Goal: Task Accomplishment & Management: Complete application form

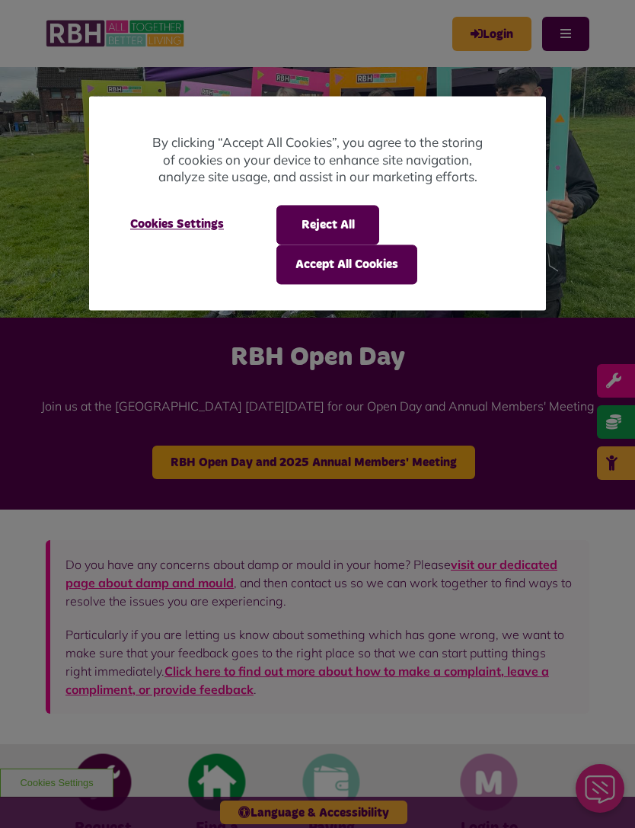
click at [374, 257] on button "Accept All Cookies" at bounding box center [346, 264] width 141 height 40
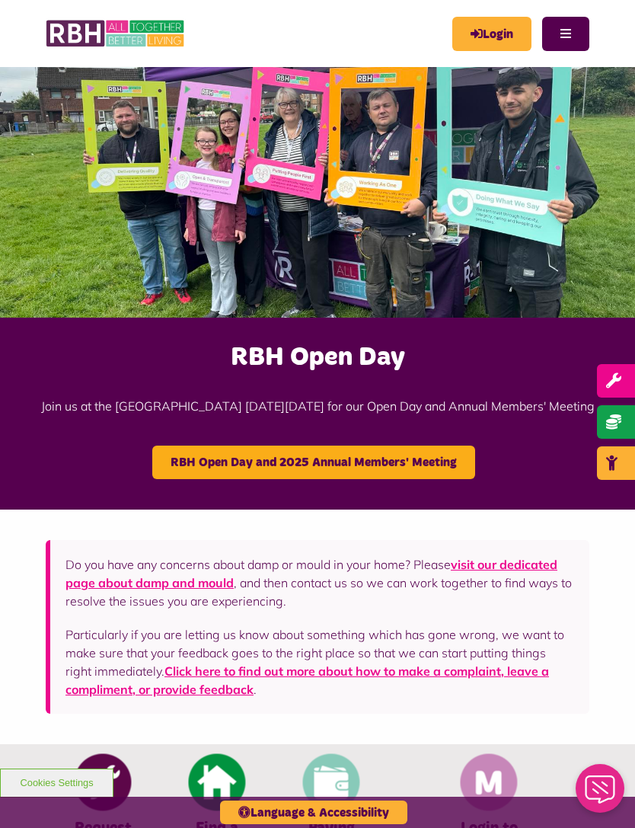
click at [573, 31] on button "Menu" at bounding box center [565, 34] width 47 height 34
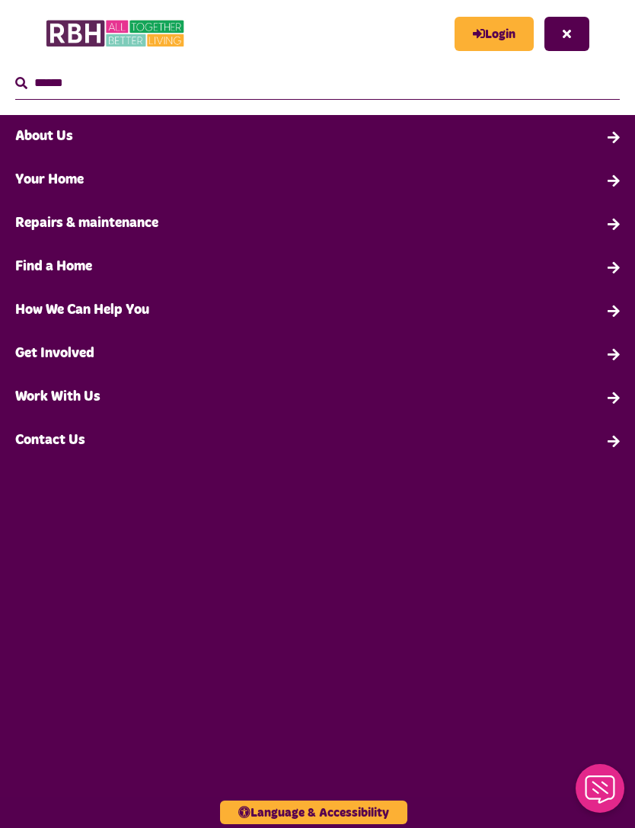
click at [611, 177] on link "Your Home" at bounding box center [317, 179] width 635 height 43
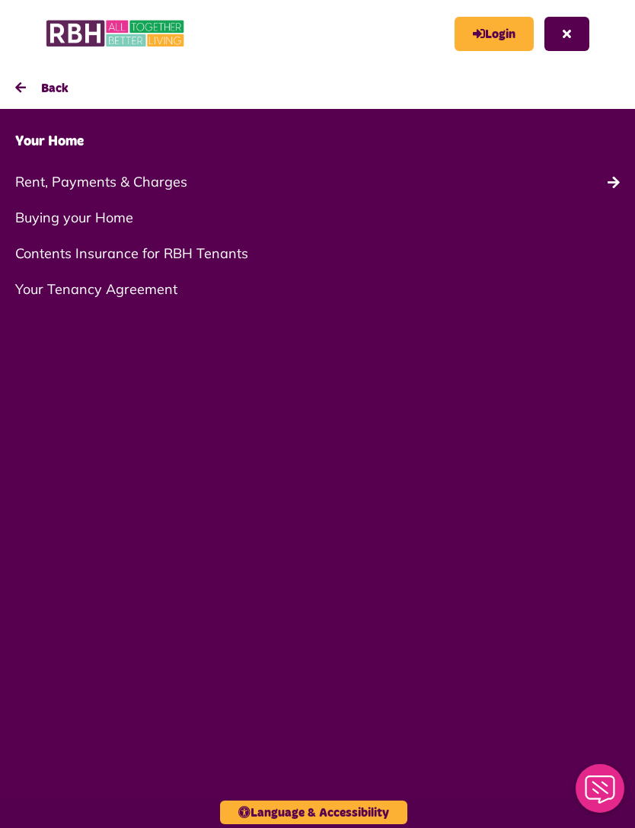
click at [611, 174] on link "Rent, Payments & Charges" at bounding box center [317, 182] width 635 height 36
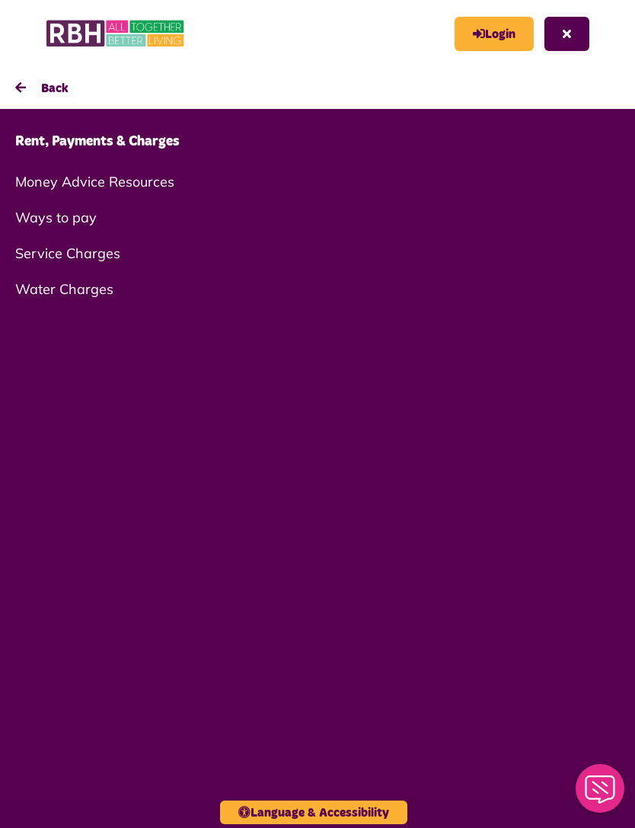
click at [145, 142] on link "Rent, Payments & Charges" at bounding box center [317, 141] width 635 height 43
click at [68, 221] on link "Ways to pay" at bounding box center [317, 217] width 635 height 36
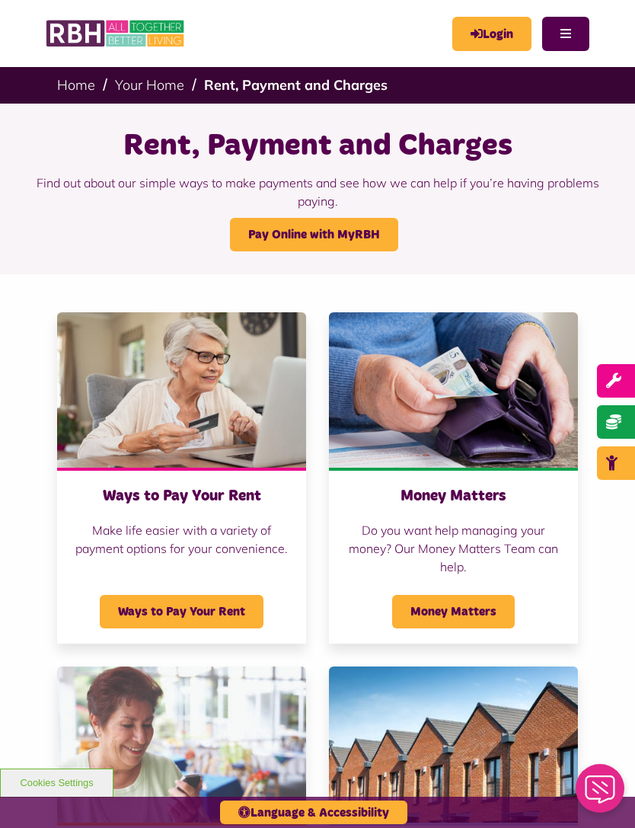
click at [348, 228] on link "Pay Online with MyRBH" at bounding box center [314, 234] width 168 height 33
click at [359, 230] on link "Pay Online with MyRBH" at bounding box center [314, 234] width 168 height 33
click at [569, 37] on button "Menu" at bounding box center [565, 34] width 47 height 34
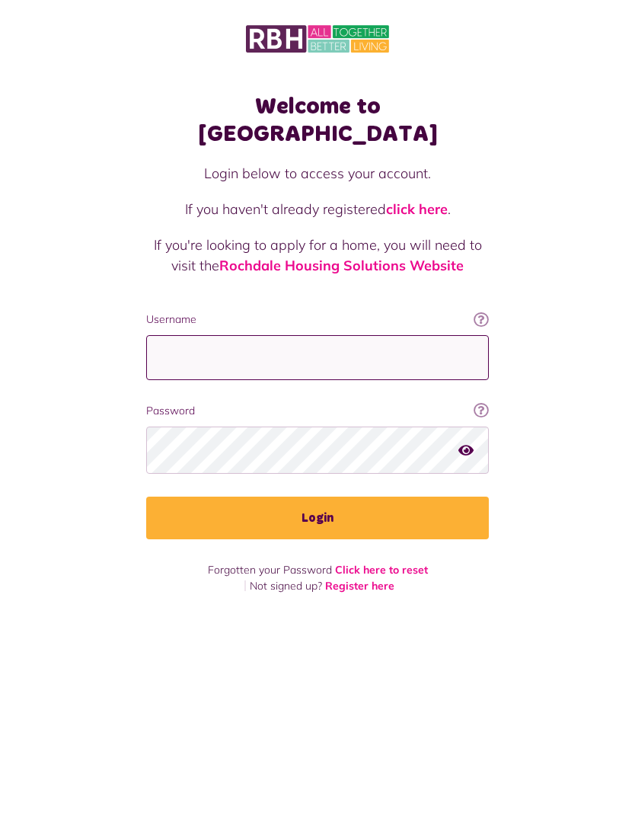
click at [356, 336] on input "Username" at bounding box center [317, 357] width 343 height 45
click at [372, 579] on link "Register here" at bounding box center [359, 586] width 69 height 14
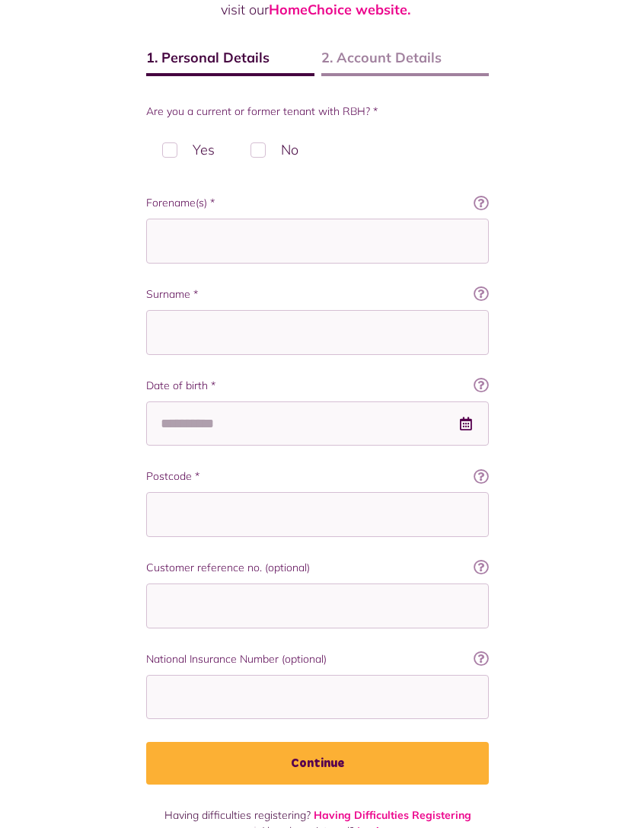
scroll to position [214, 0]
click at [171, 145] on label "Yes" at bounding box center [188, 148] width 85 height 45
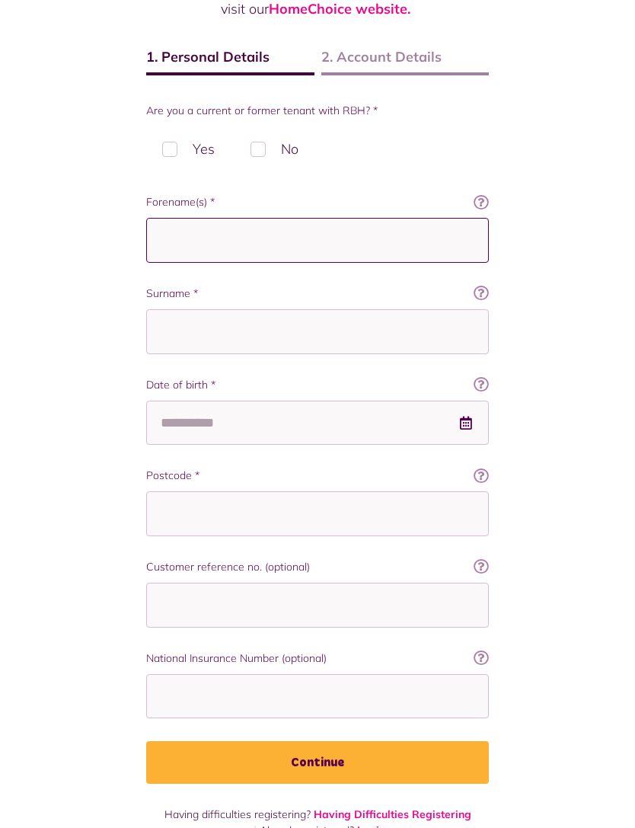
click at [295, 250] on input "Forename(s) *" at bounding box center [317, 240] width 343 height 45
type input "*"
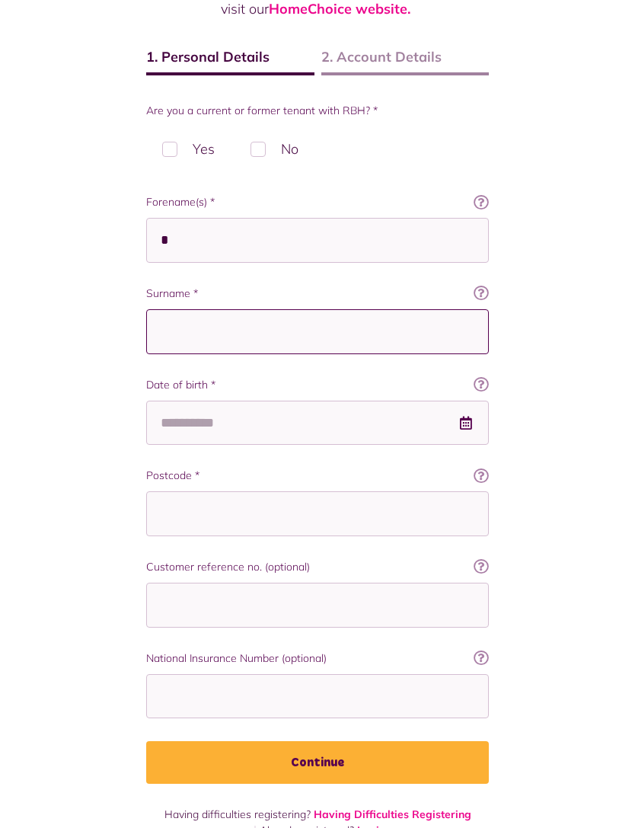
click at [322, 335] on input "Surname *" at bounding box center [317, 331] width 343 height 45
type input "*"
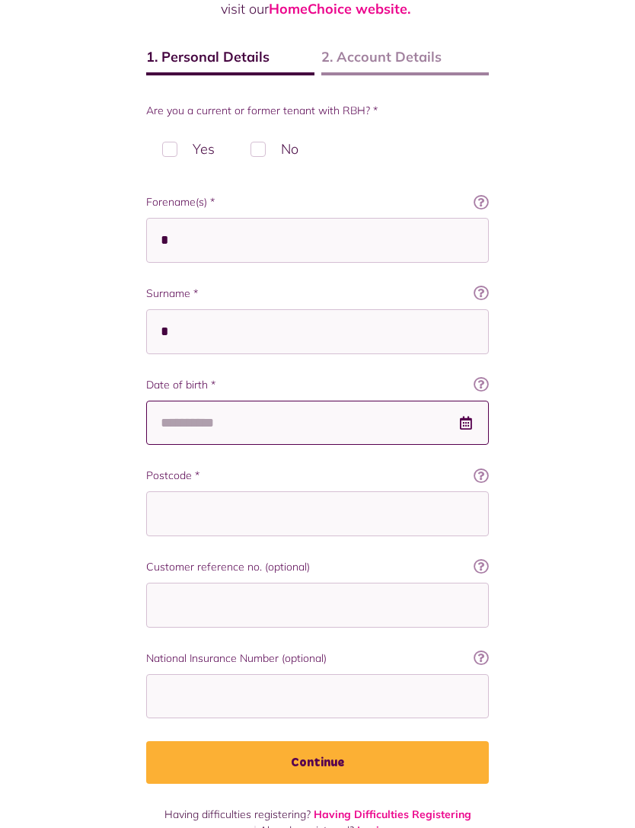
click at [342, 430] on input "Date of birth *" at bounding box center [317, 422] width 343 height 45
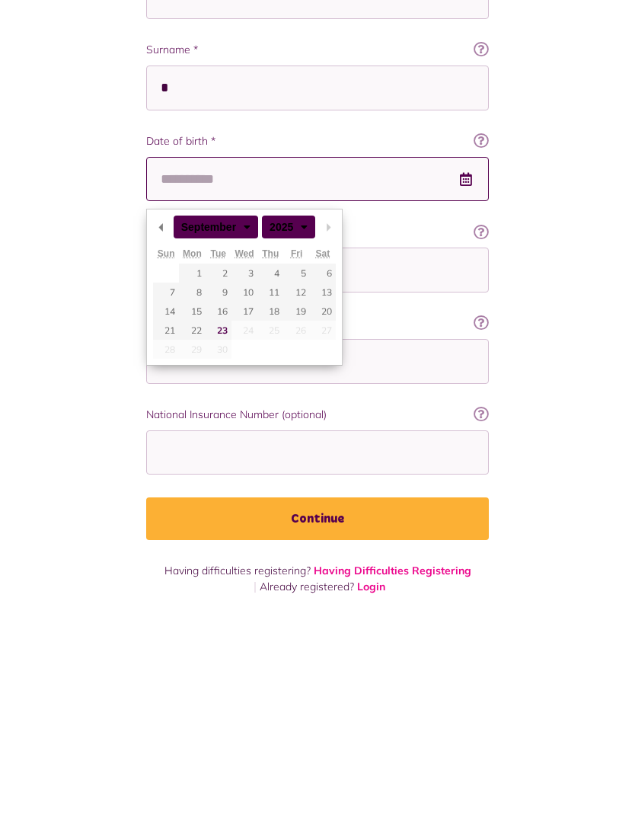
scroll to position [263, 0]
type input "**********"
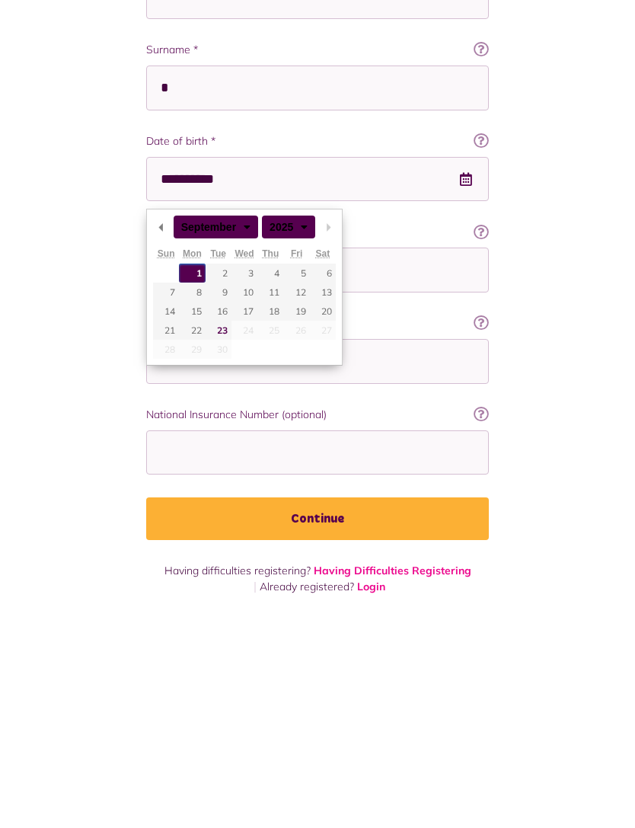
scroll to position [214, 0]
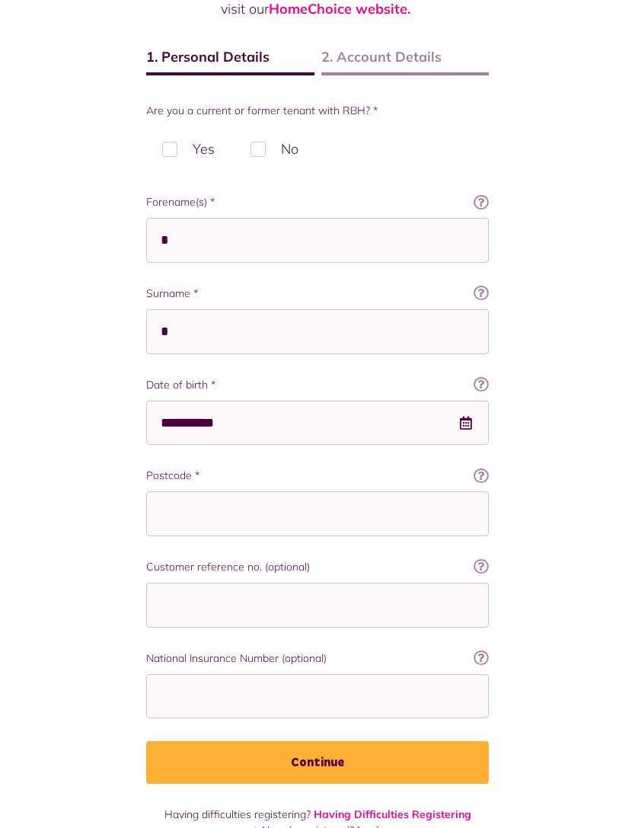
click at [344, 777] on button "Continue" at bounding box center [317, 762] width 343 height 43
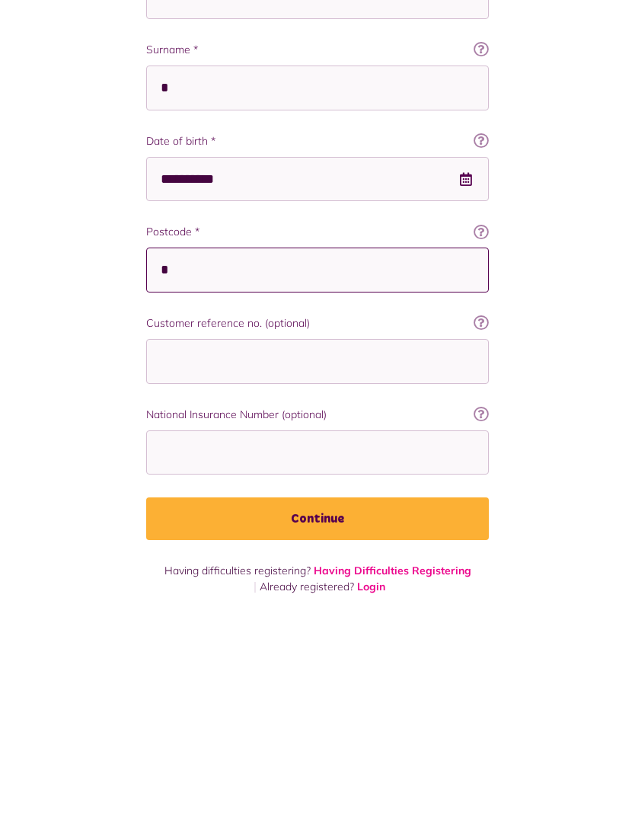
scroll to position [263, 0]
type input "********"
click at [337, 707] on button "Continue" at bounding box center [317, 728] width 343 height 43
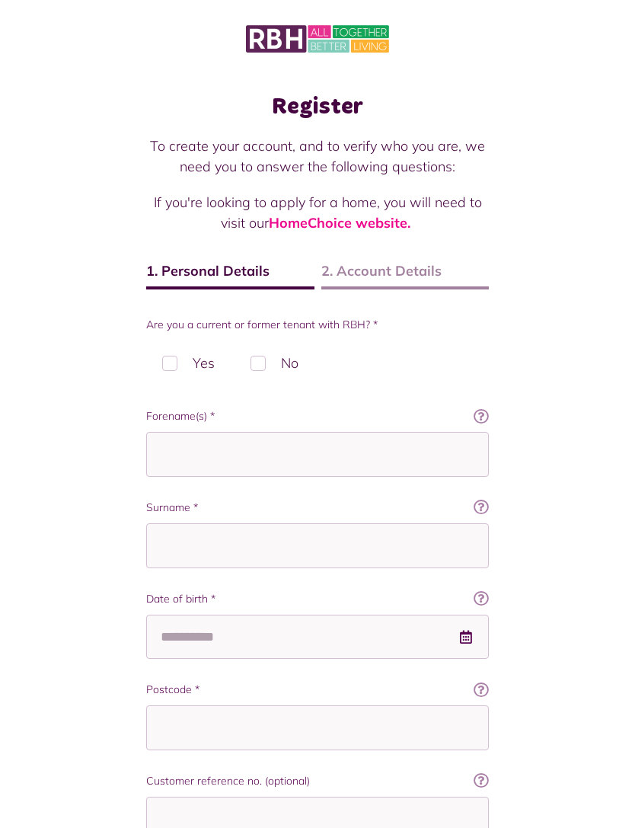
scroll to position [263, 0]
